Goal: Browse casually

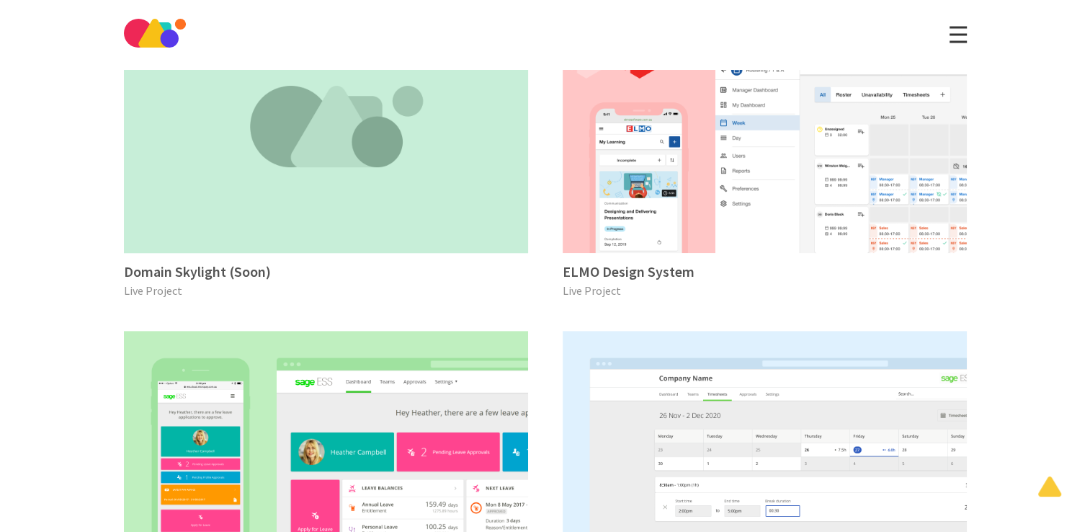
scroll to position [577, 0]
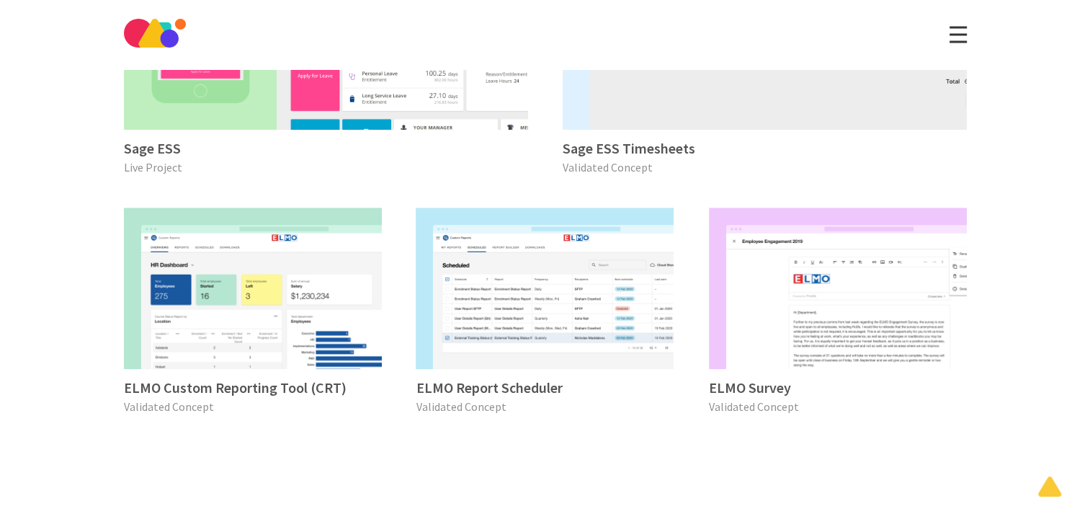
scroll to position [1220, 0]
